Goal: Submit feedback/report problem

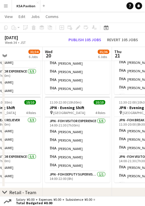
scroll to position [37, 0]
